Goal: Communication & Community: Answer question/provide support

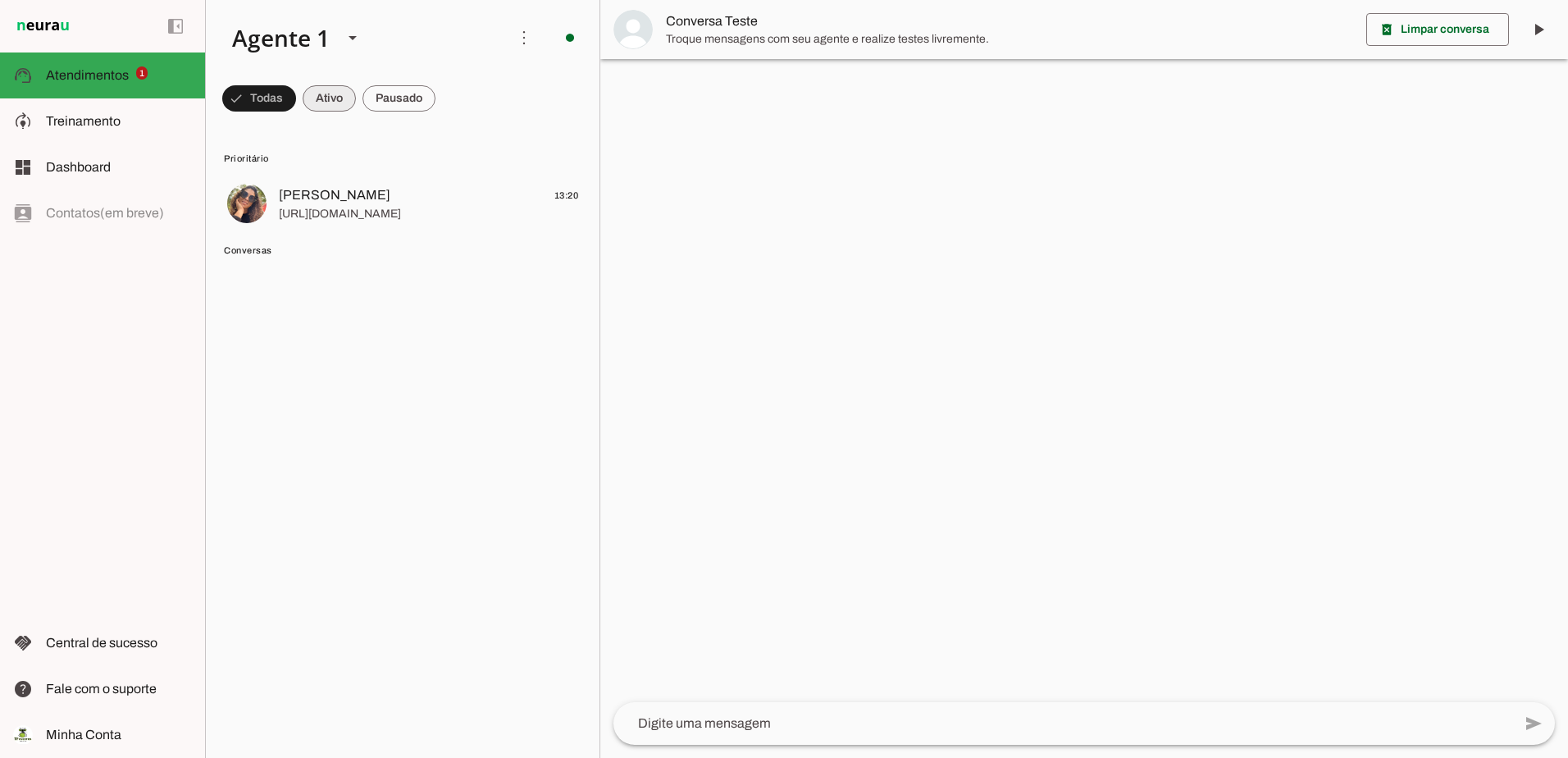
click at [333, 104] on span at bounding box center [329, 98] width 53 height 39
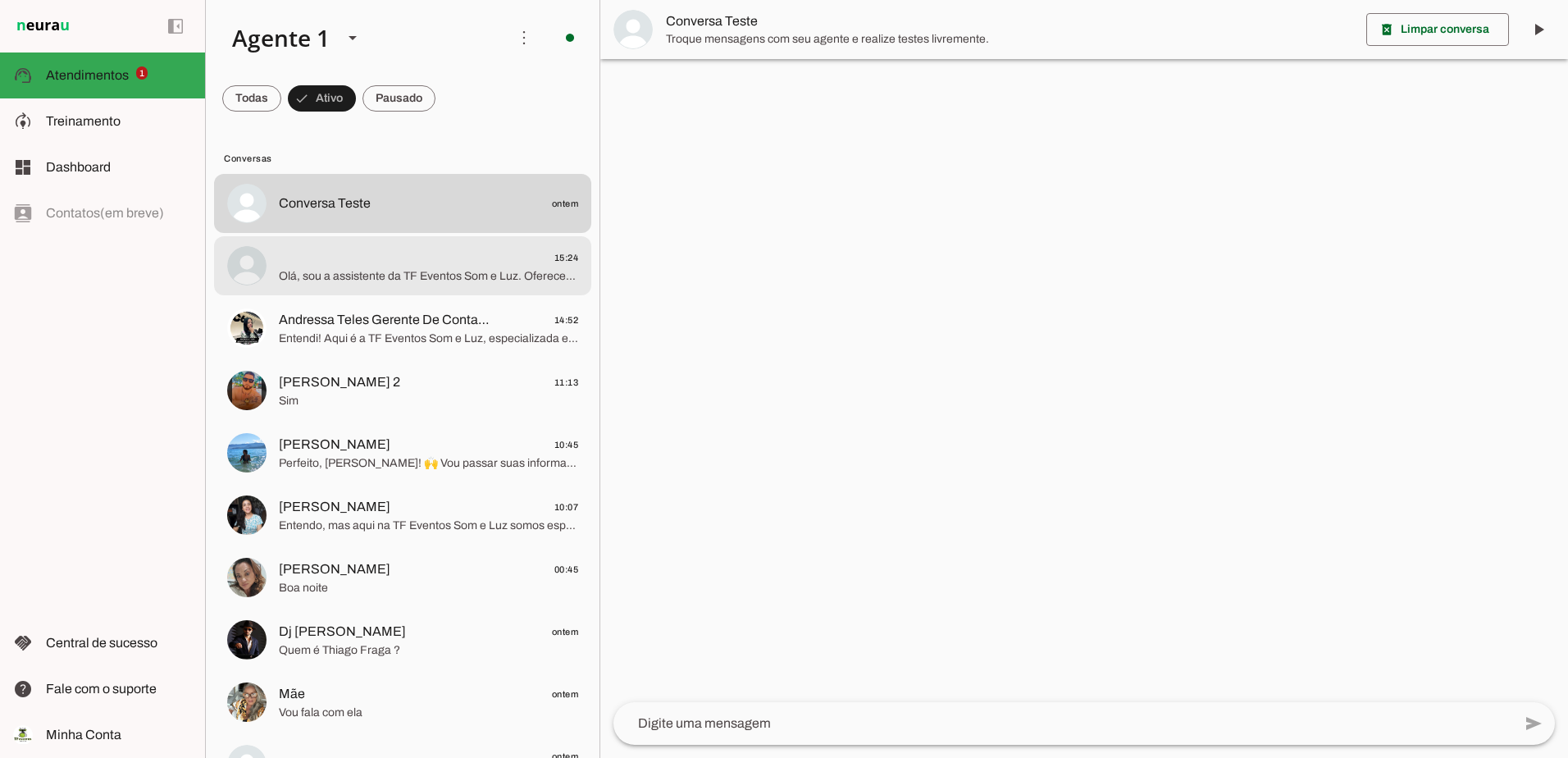
click at [420, 283] on span "Olá, sou a assistente da TF Eventos Som e Luz. Oferecemos sonorização e ilumina…" at bounding box center [428, 277] width 299 height 17
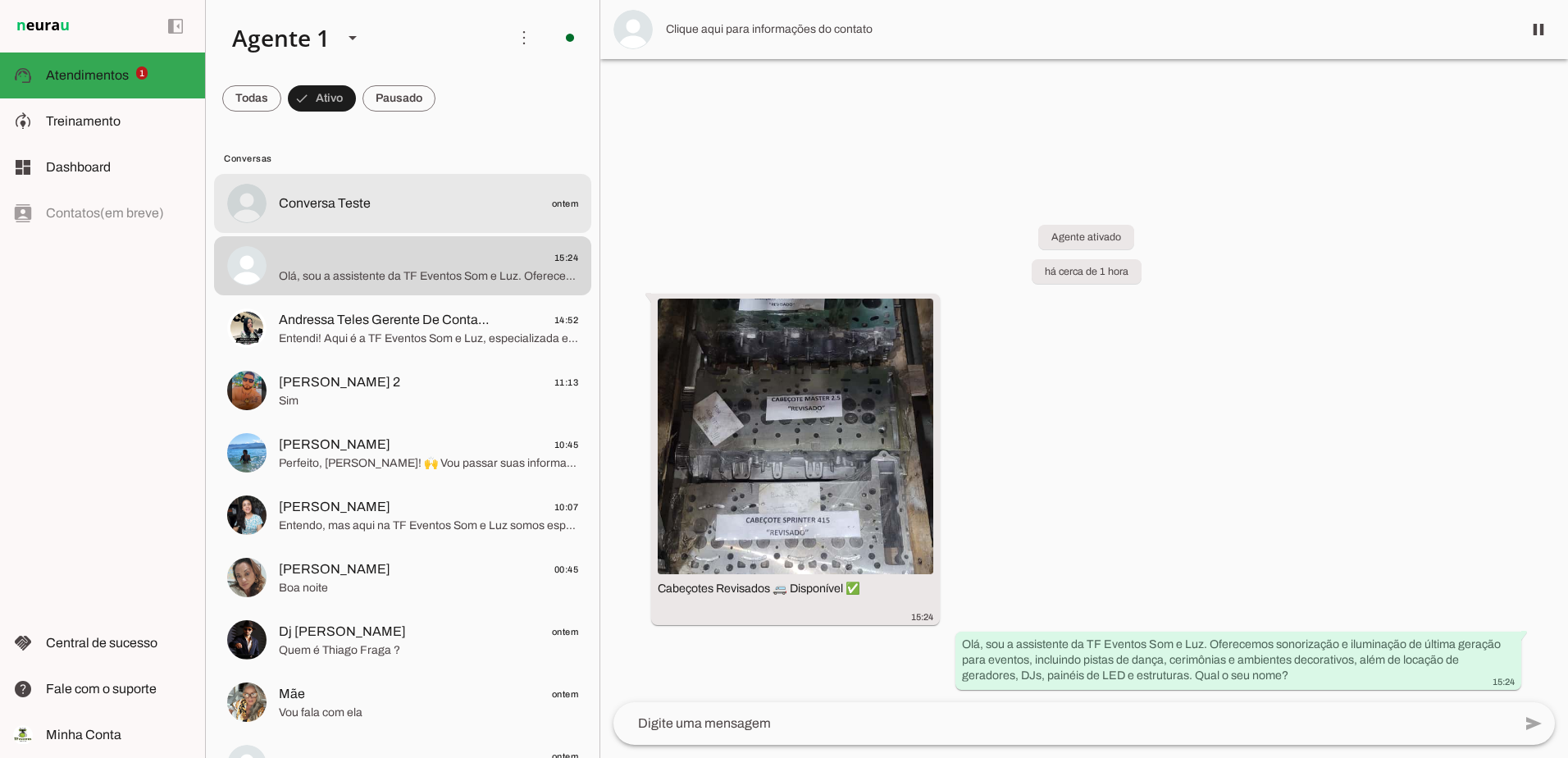
click at [350, 218] on md-item "Conversa Teste ontem" at bounding box center [402, 203] width 378 height 59
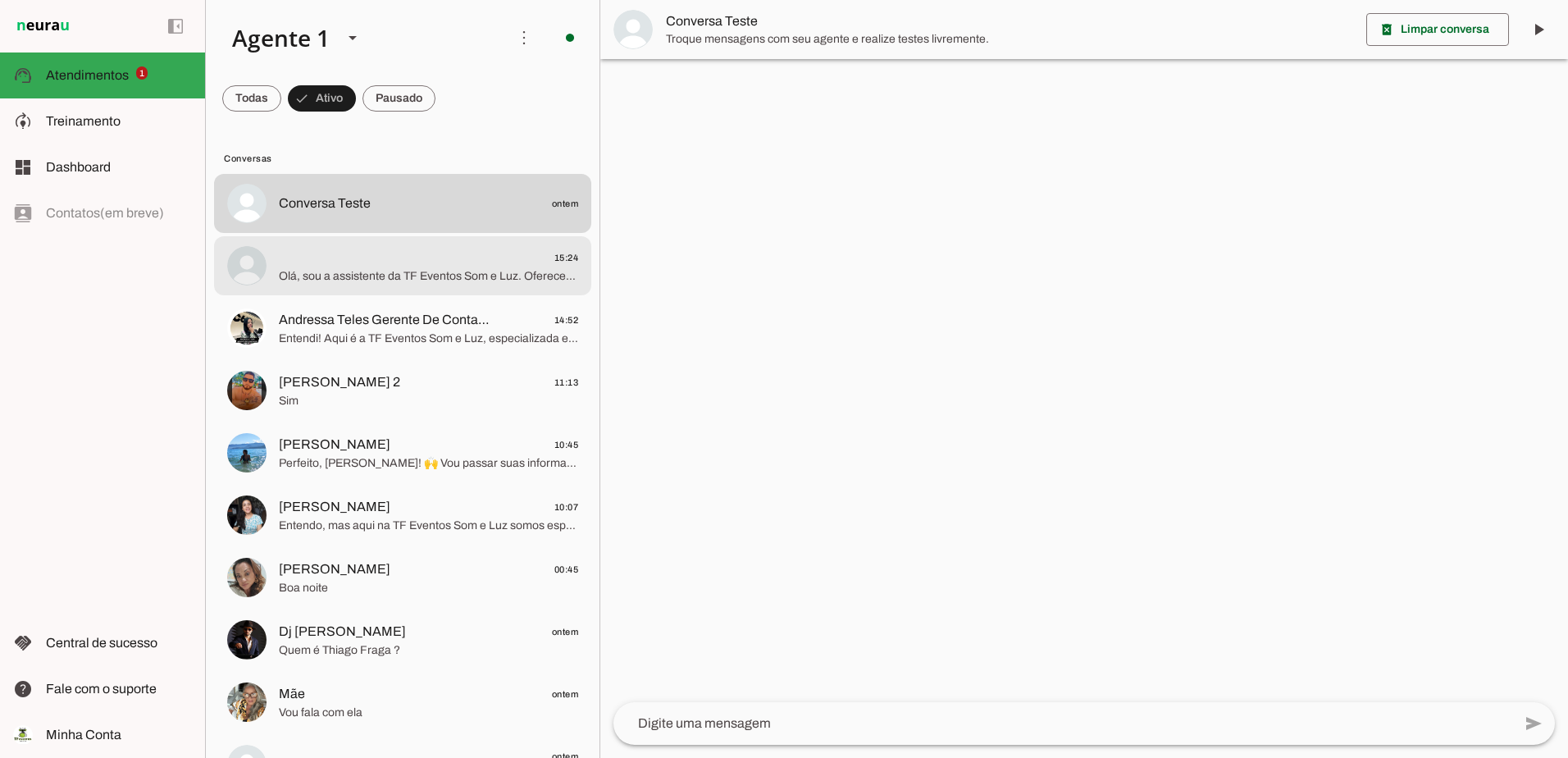
click at [320, 270] on span "Olá, sou a assistente da TF Eventos Som e Luz. Oferecemos sonorização e ilumina…" at bounding box center [428, 277] width 299 height 17
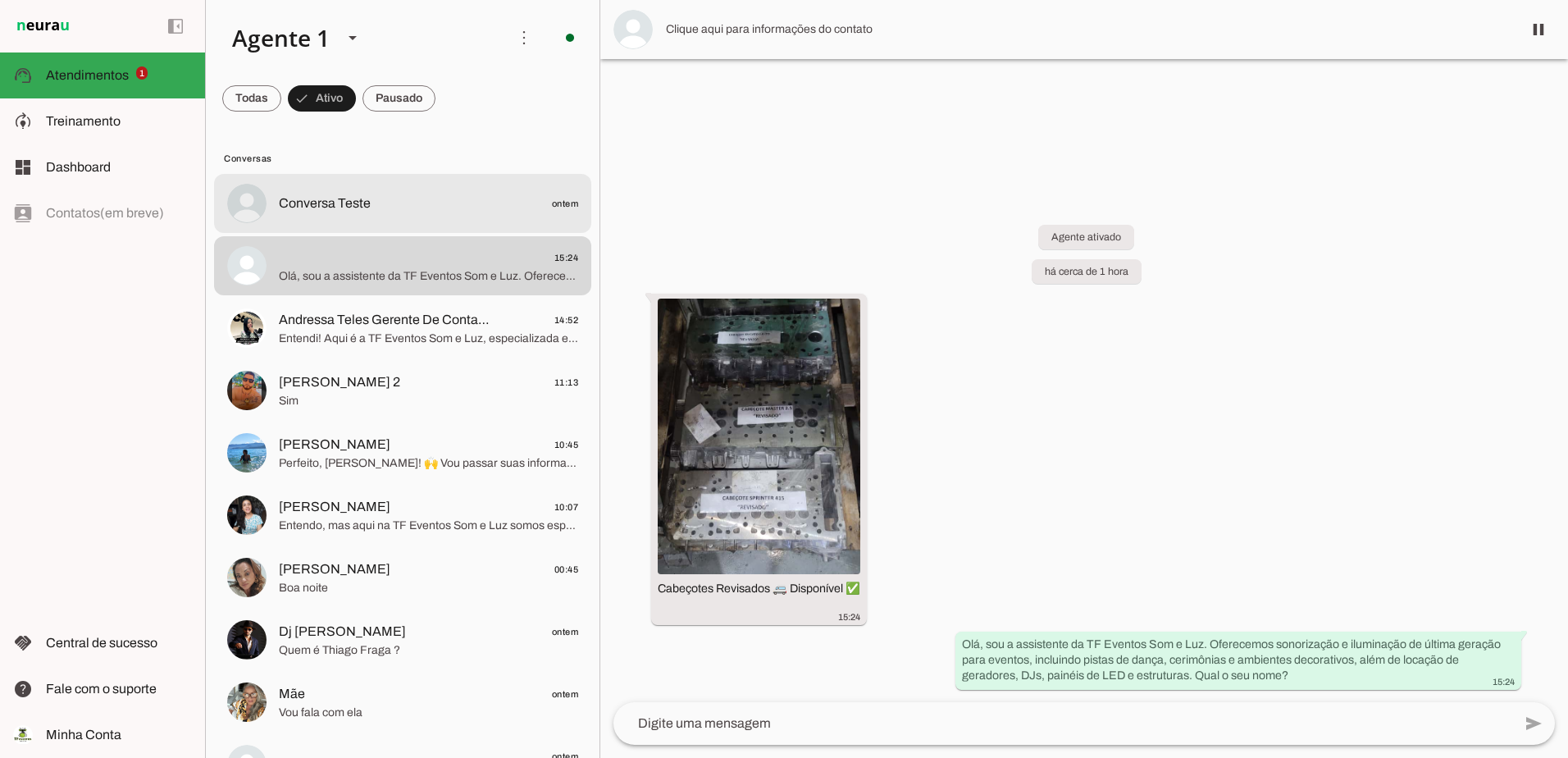
click at [359, 203] on span "Conversa Teste" at bounding box center [325, 203] width 92 height 20
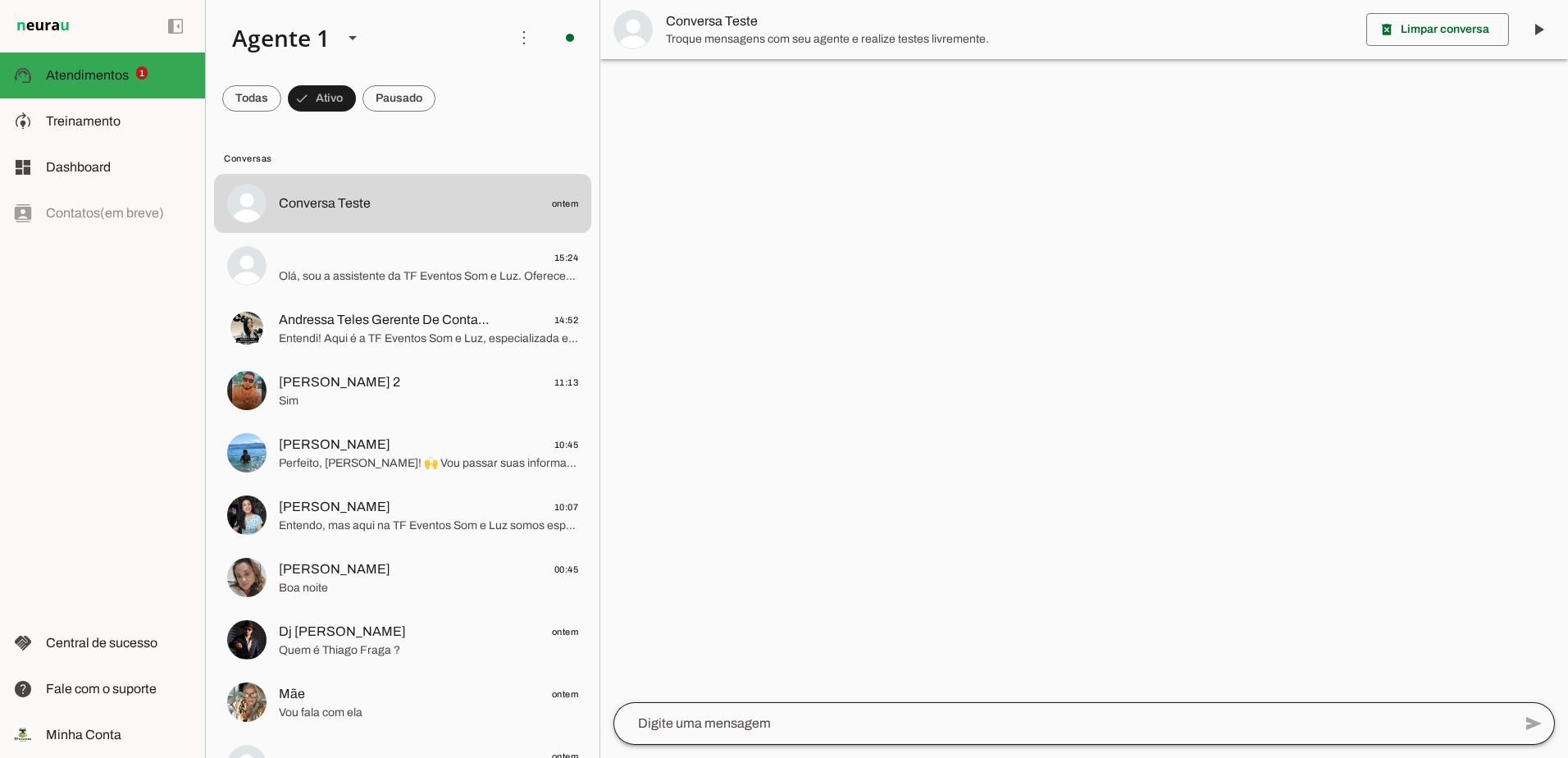
click at [820, 734] on div at bounding box center [1063, 723] width 899 height 42
click at [405, 88] on span at bounding box center [399, 98] width 73 height 39
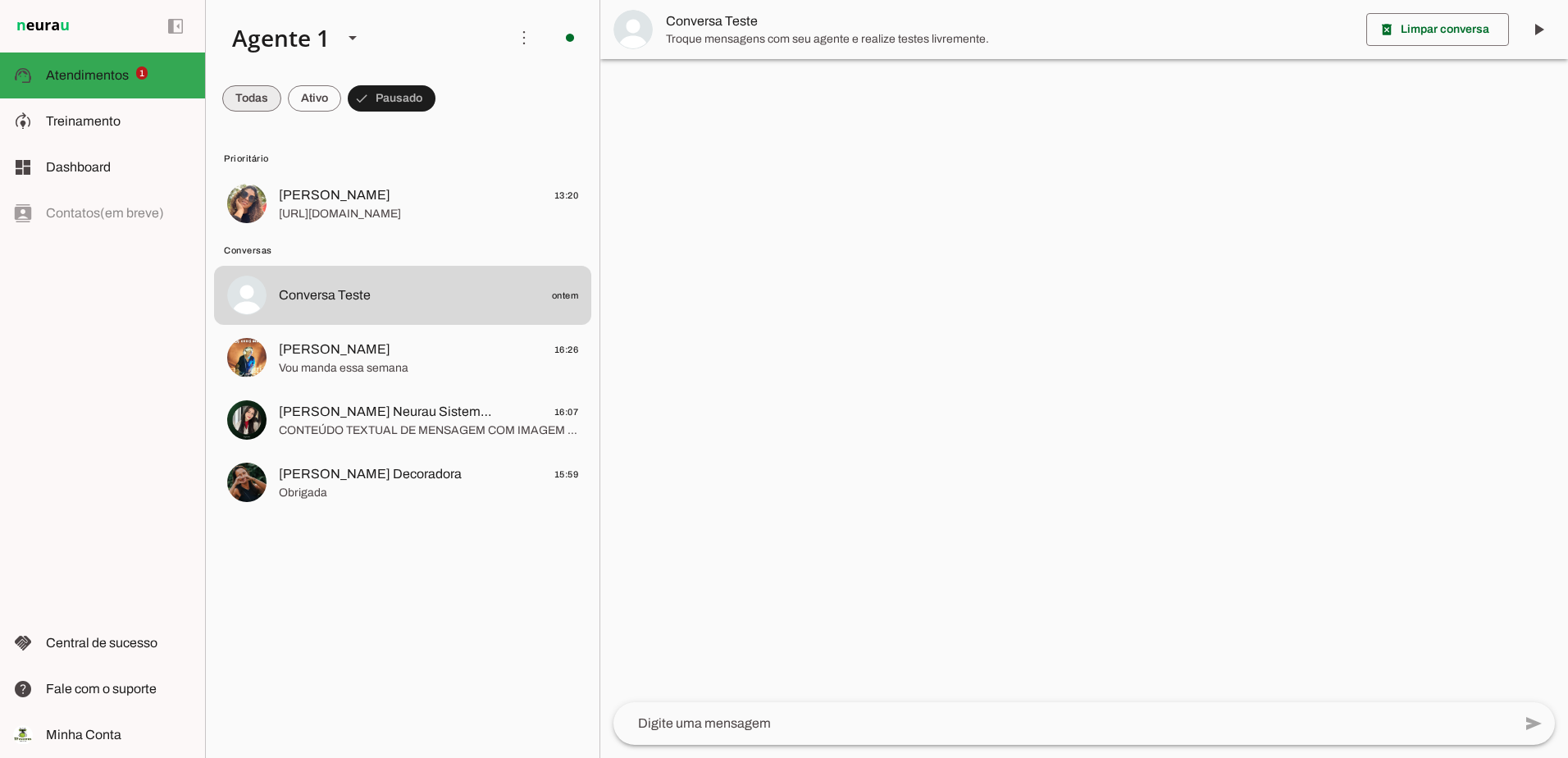
click at [240, 94] on span at bounding box center [252, 98] width 59 height 39
